Goal: Transaction & Acquisition: Purchase product/service

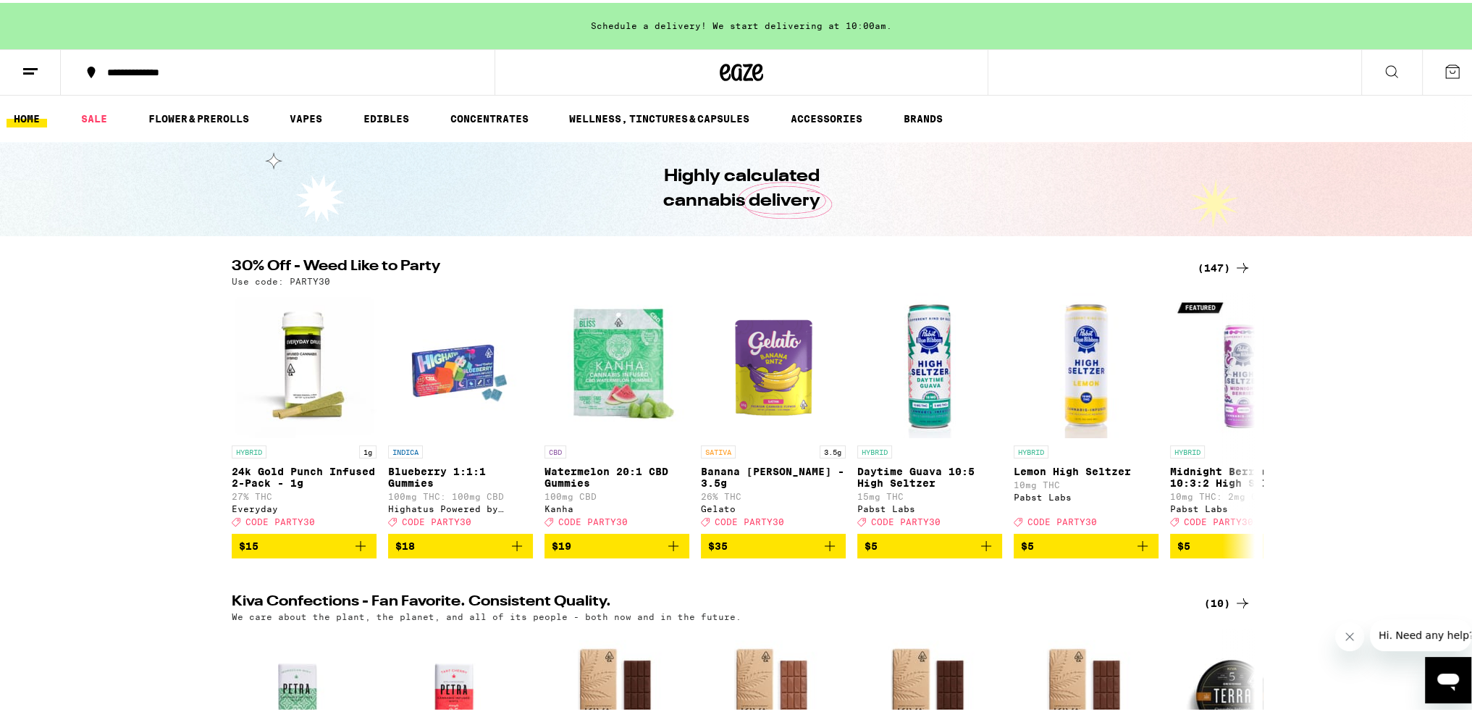
click at [1234, 267] on icon at bounding box center [1242, 264] width 17 height 17
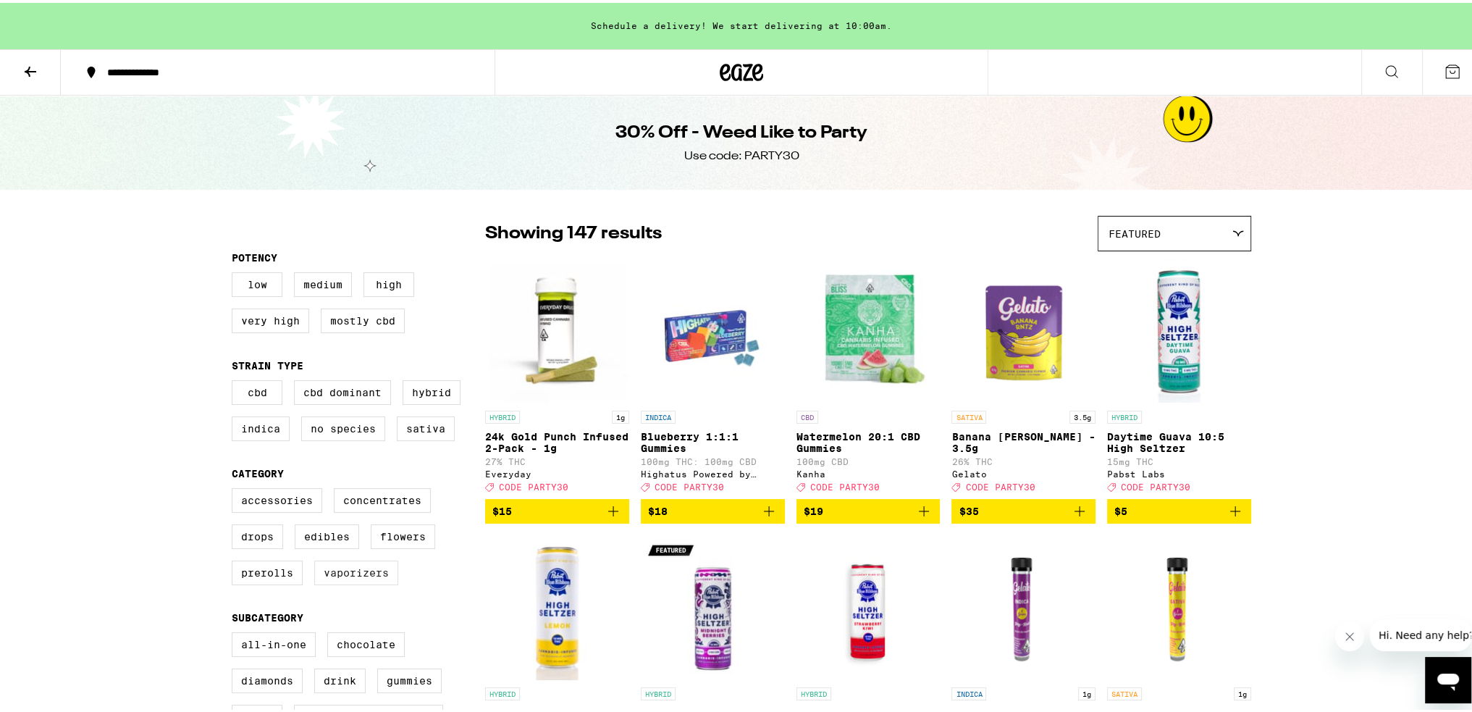
click at [371, 582] on label "Vaporizers" at bounding box center [356, 570] width 84 height 25
click at [235, 488] on input "Vaporizers" at bounding box center [235, 487] width 1 height 1
checkbox input "true"
